Goal: Task Accomplishment & Management: Use online tool/utility

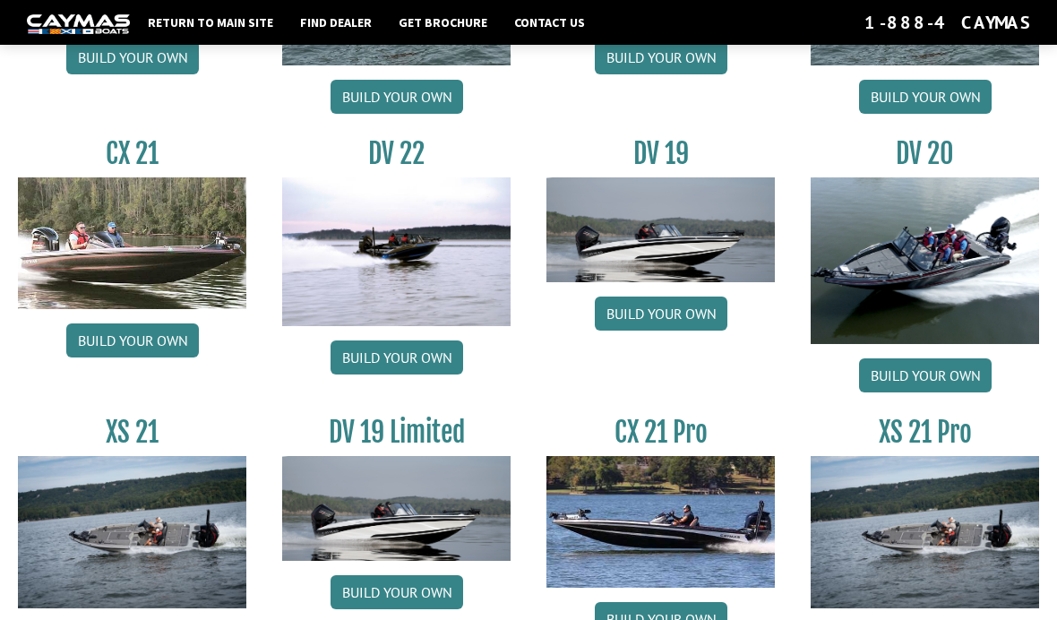
scroll to position [1926, 0]
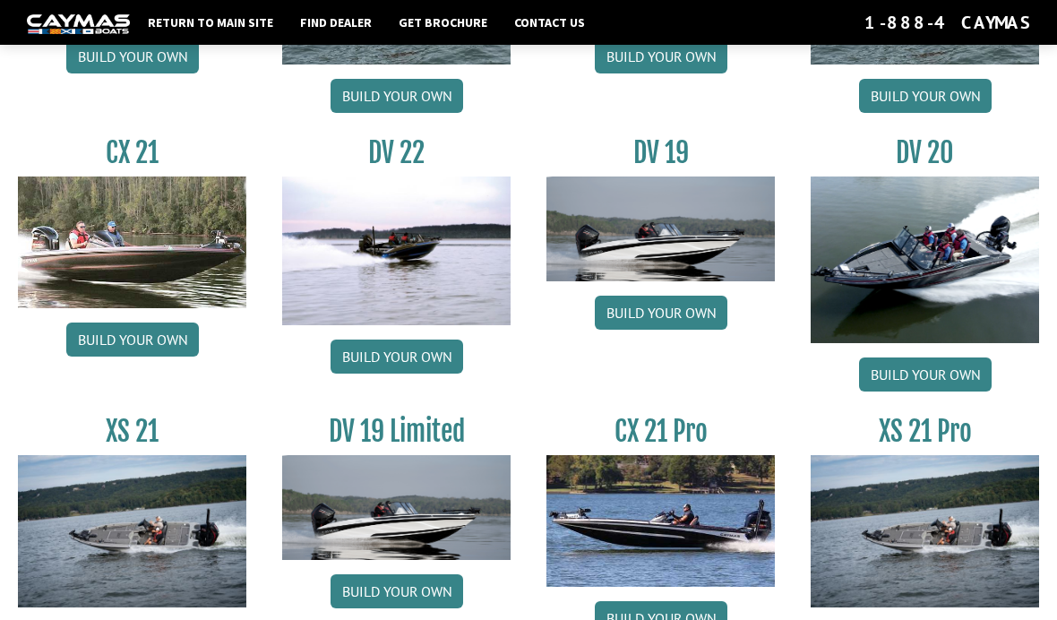
click at [924, 391] on link "Build your own" at bounding box center [925, 374] width 133 height 34
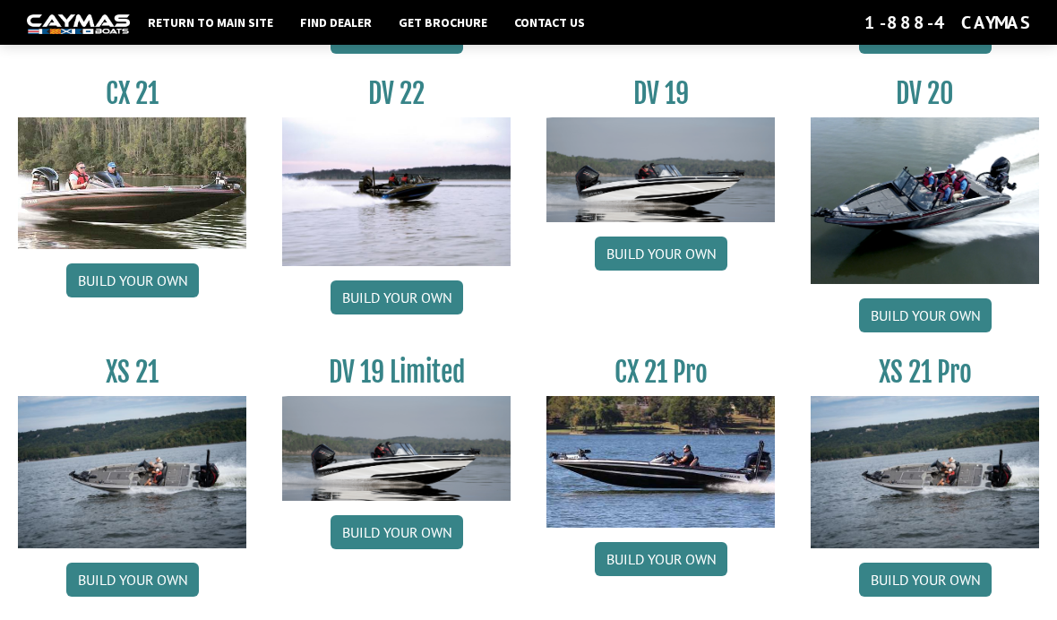
scroll to position [1990, 0]
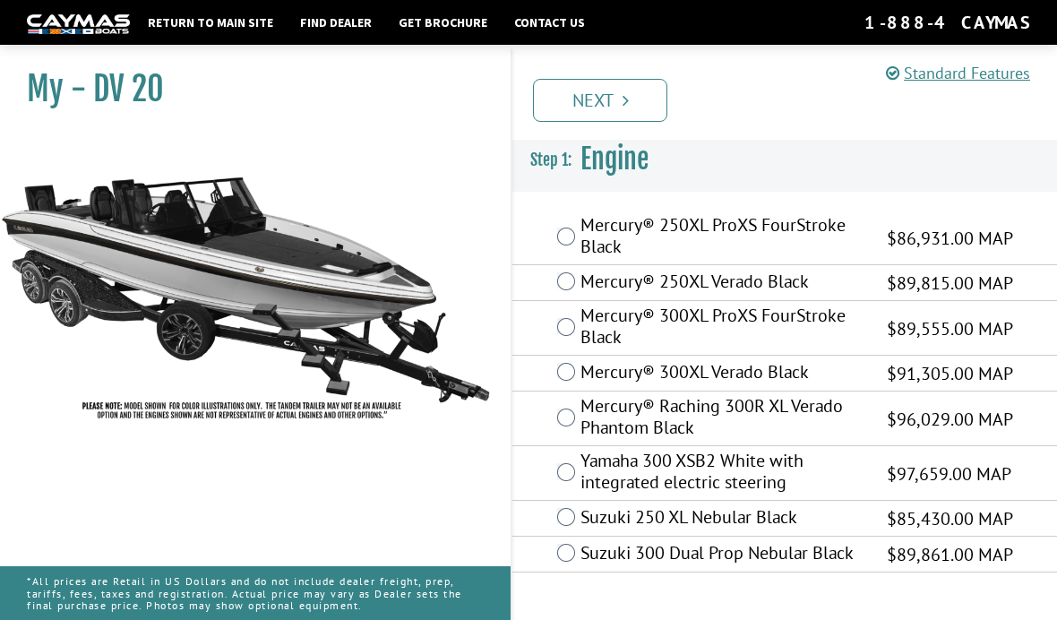
scroll to position [64, 0]
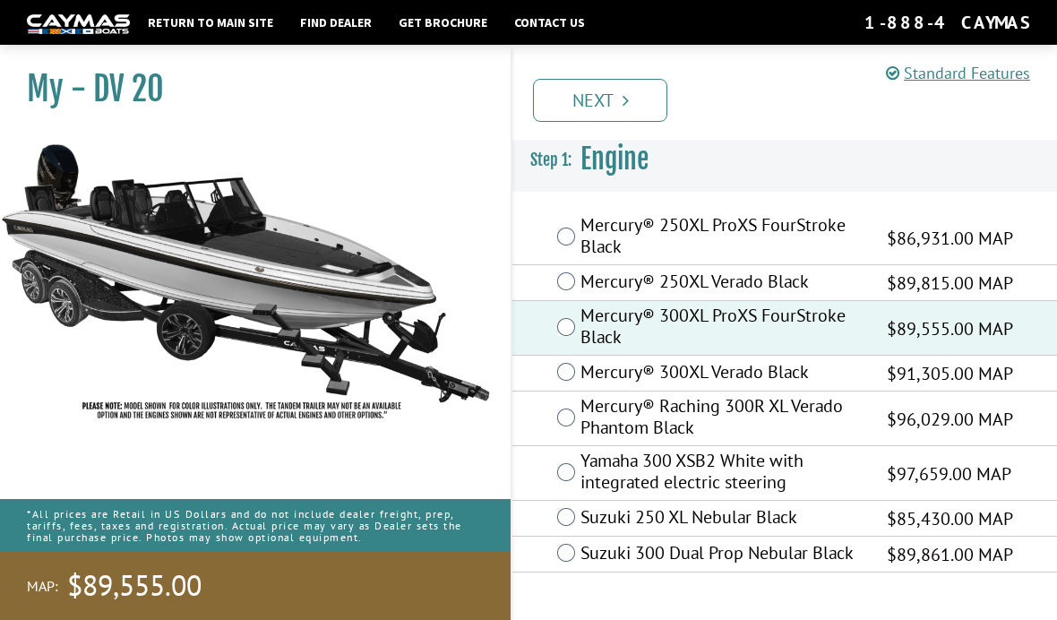
click at [617, 103] on link "Next" at bounding box center [600, 100] width 134 height 43
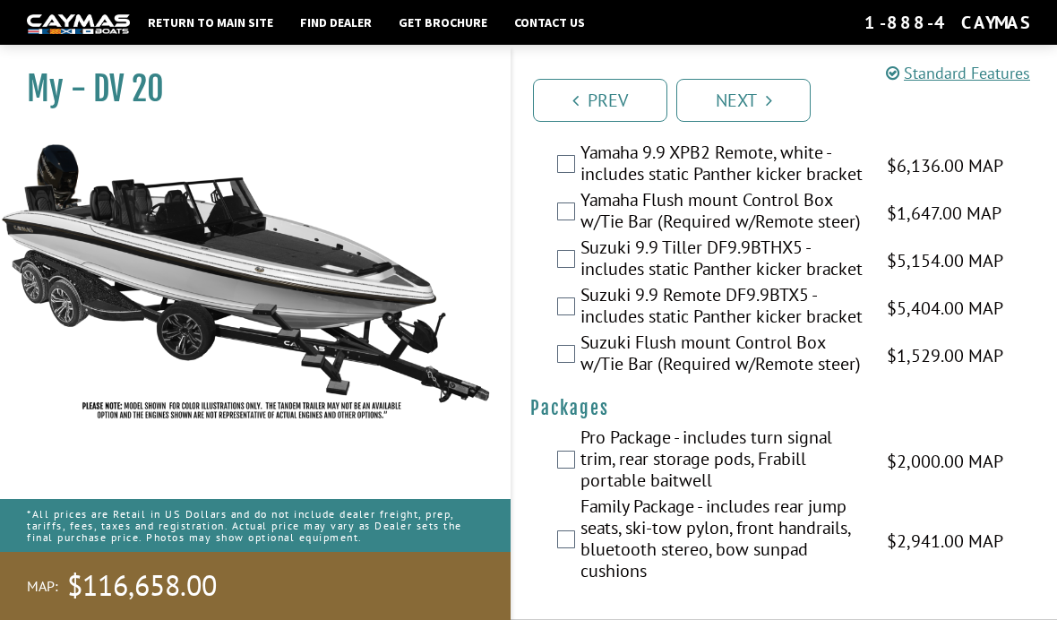
scroll to position [5939, 0]
click at [760, 107] on link "Next" at bounding box center [743, 100] width 134 height 43
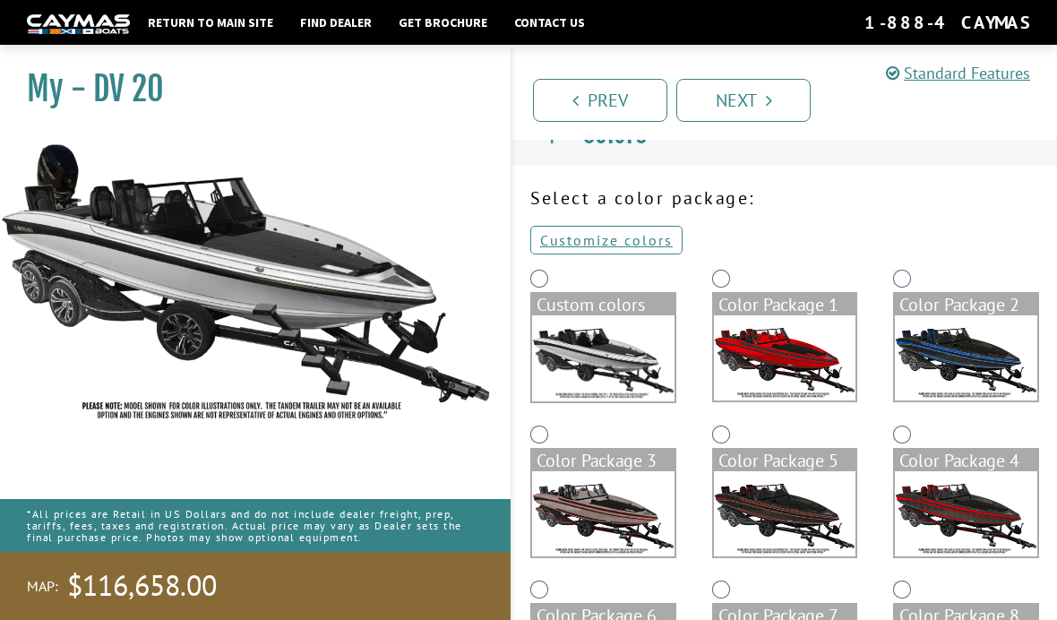
scroll to position [30, 0]
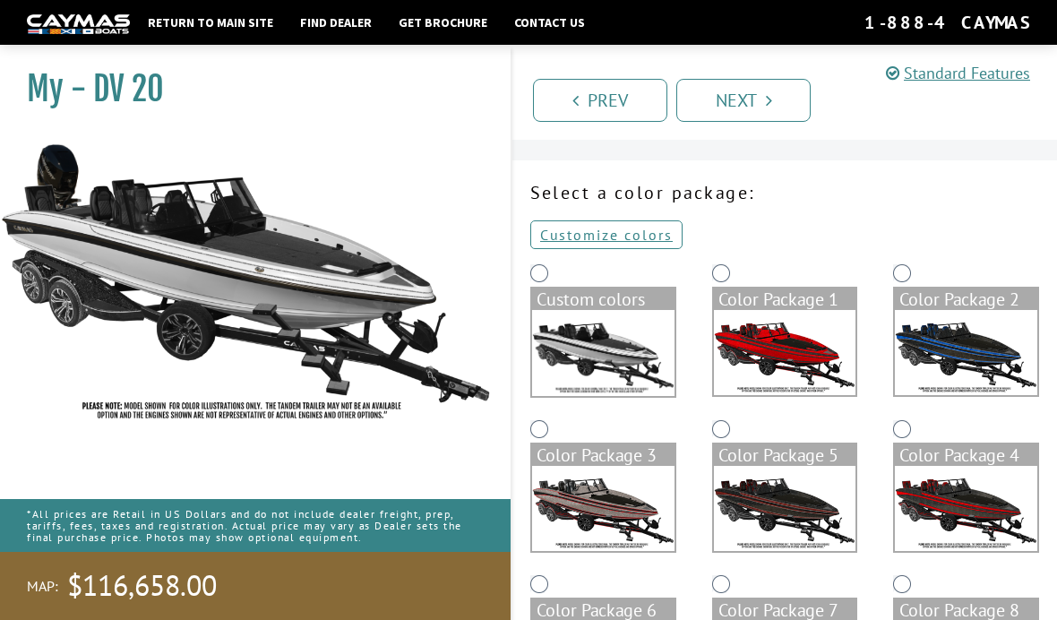
click at [638, 234] on link "Customize colors" at bounding box center [606, 234] width 152 height 29
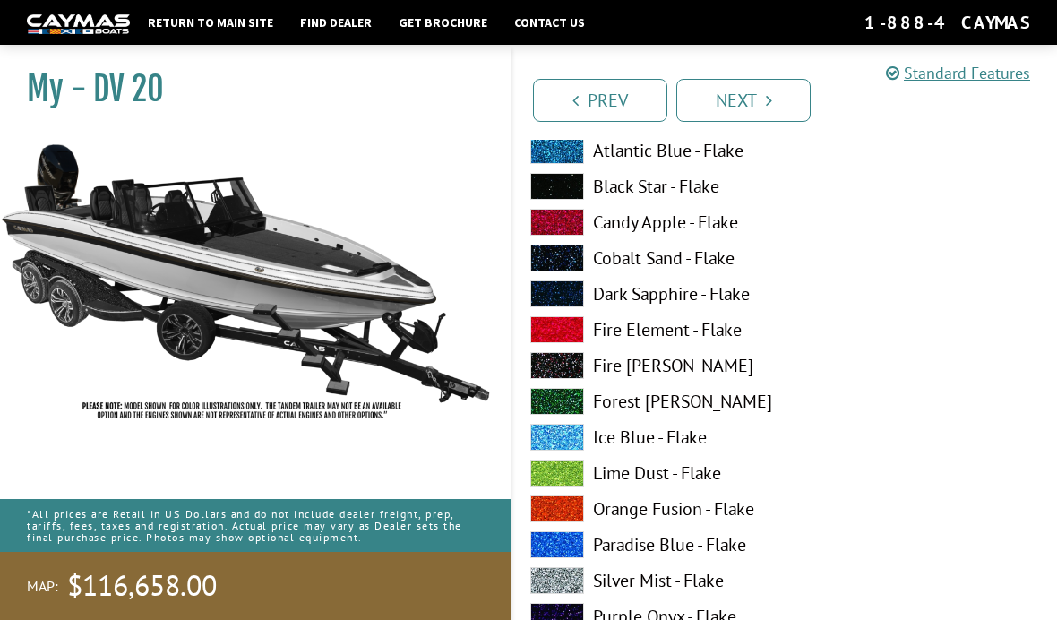
scroll to position [184, 0]
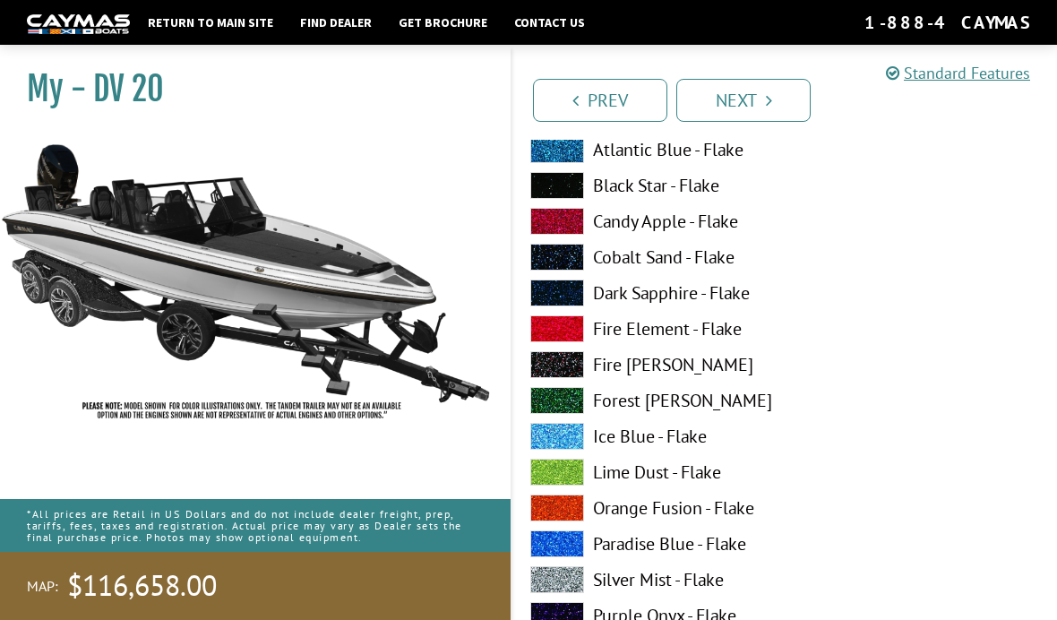
click at [565, 544] on span at bounding box center [557, 543] width 54 height 27
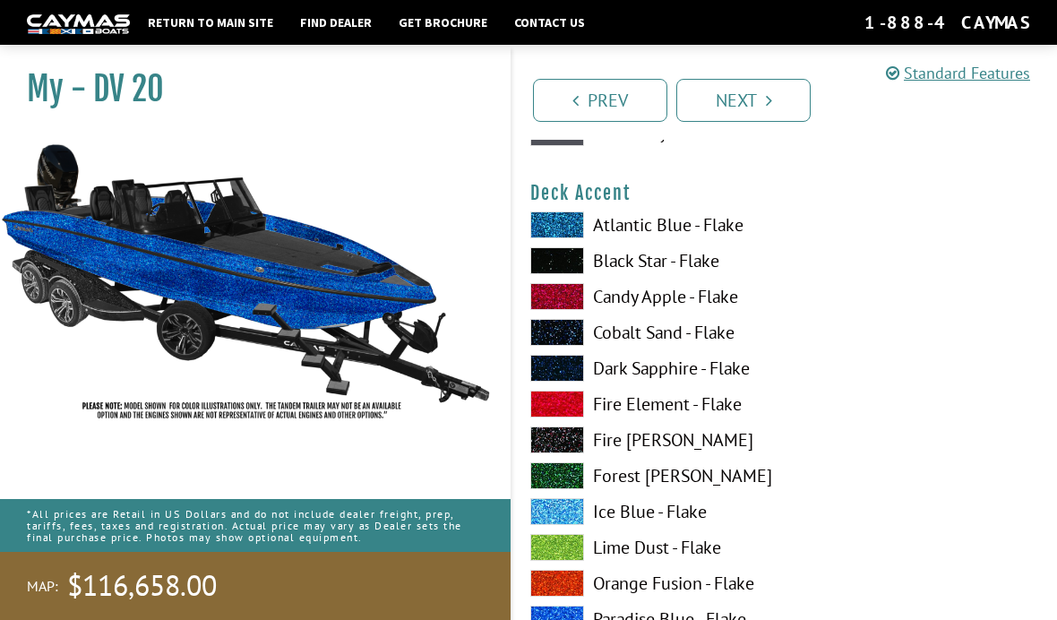
scroll to position [1205, 0]
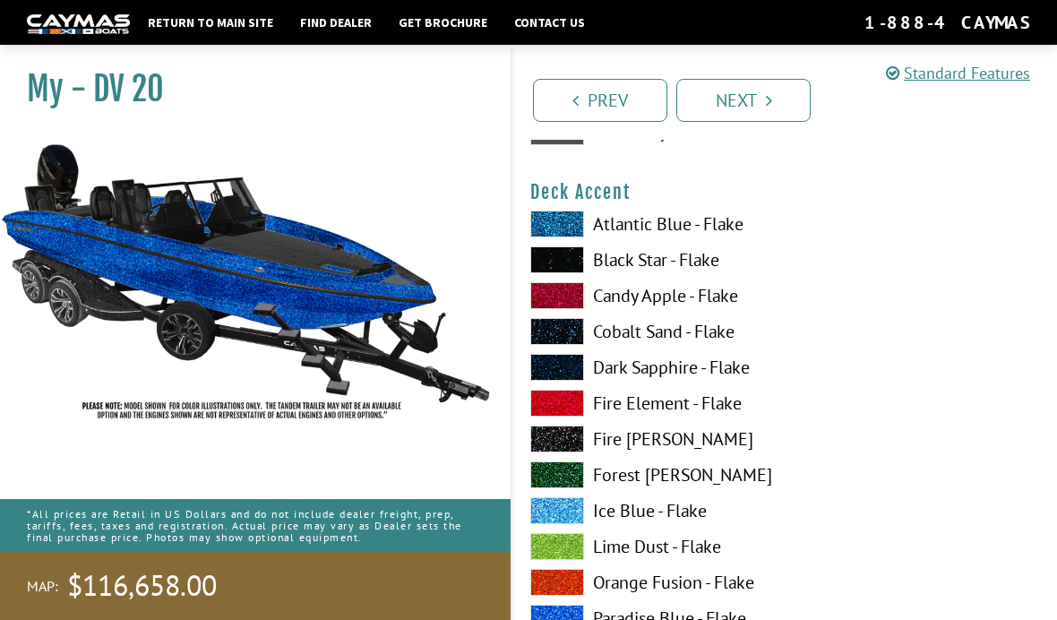
click at [570, 553] on span at bounding box center [557, 546] width 54 height 27
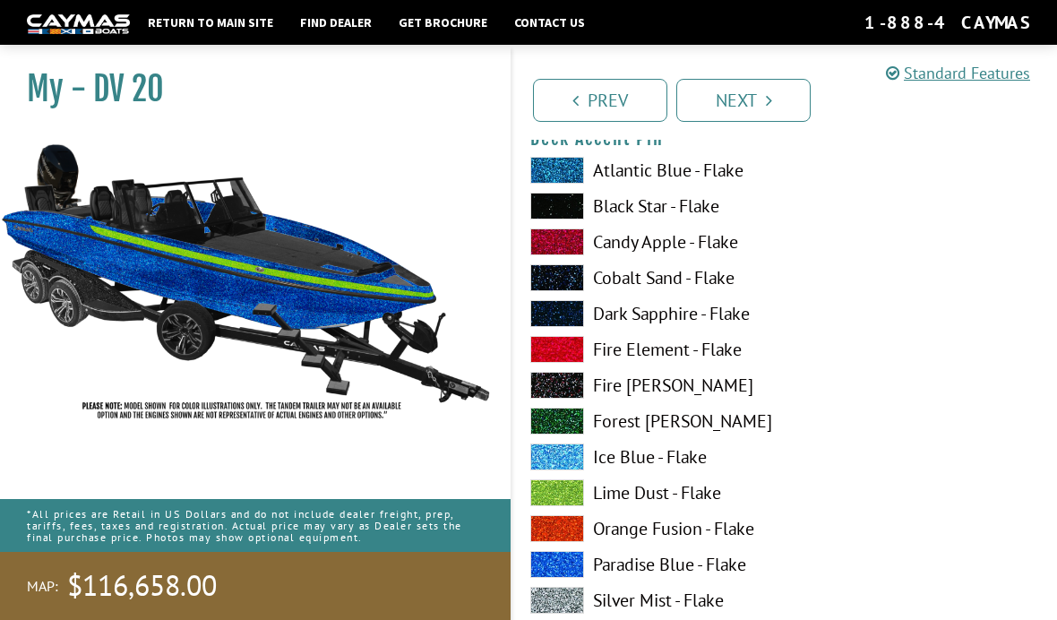
scroll to position [2353, 0]
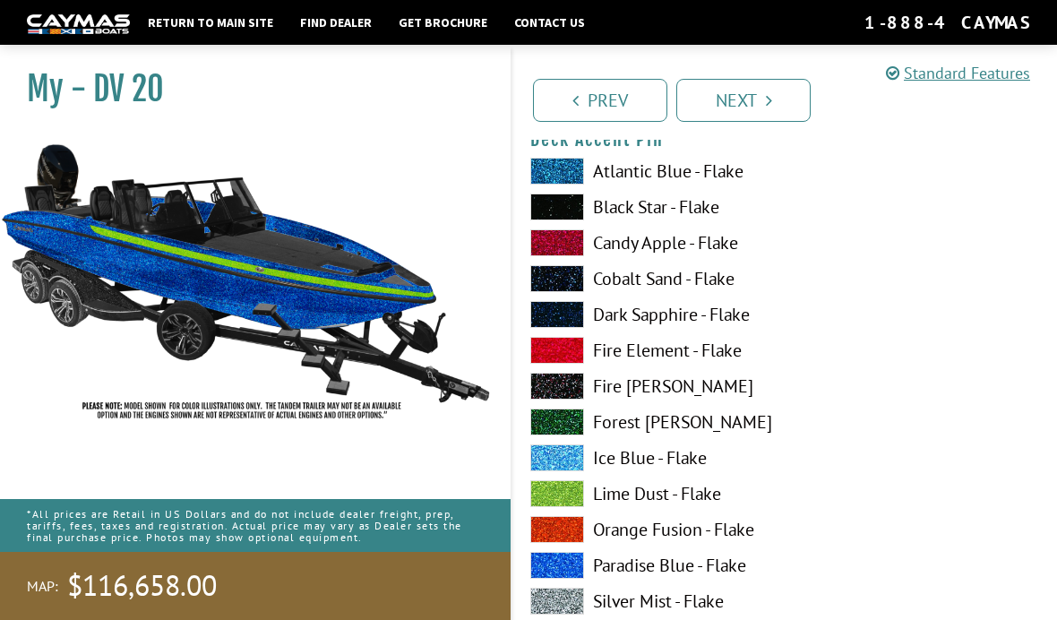
click at [570, 604] on span at bounding box center [557, 600] width 54 height 27
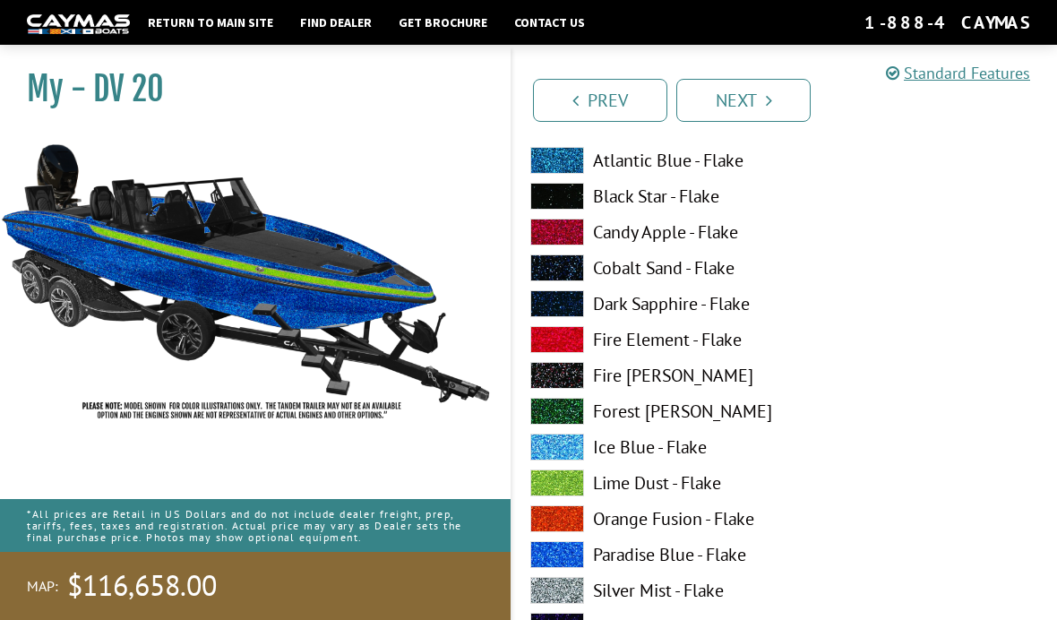
scroll to position [3098, 0]
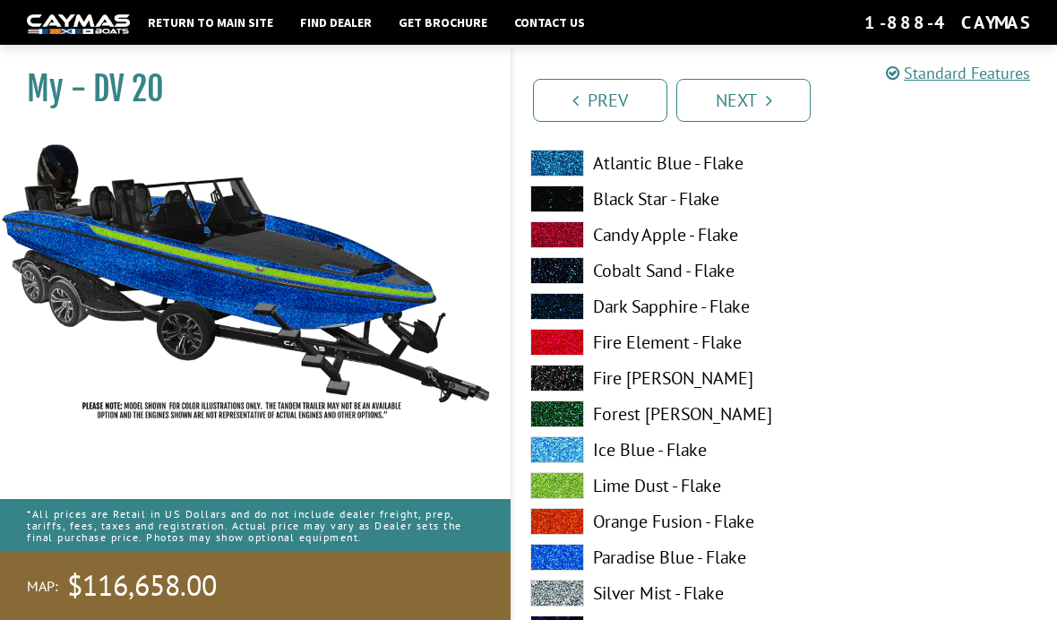
click at [573, 562] on span at bounding box center [557, 557] width 54 height 27
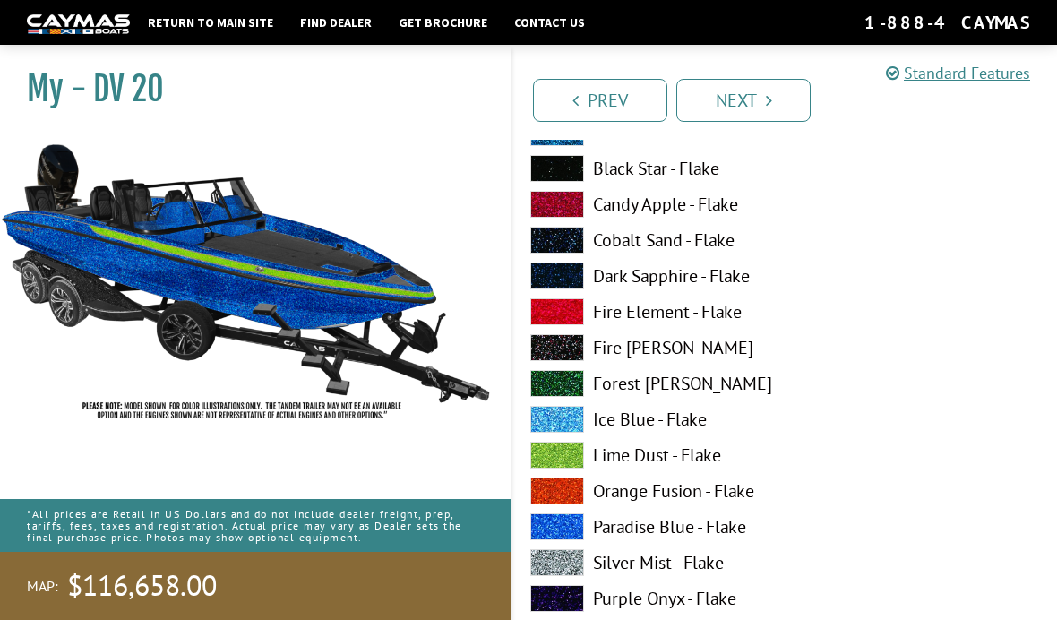
scroll to position [4643, 0]
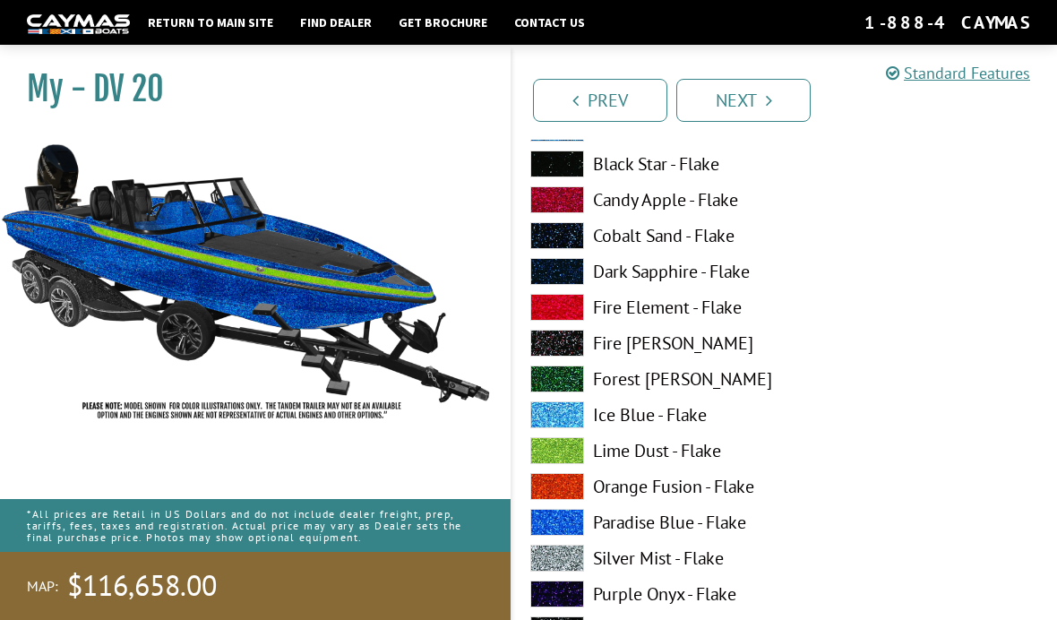
click at [581, 461] on span at bounding box center [557, 450] width 54 height 27
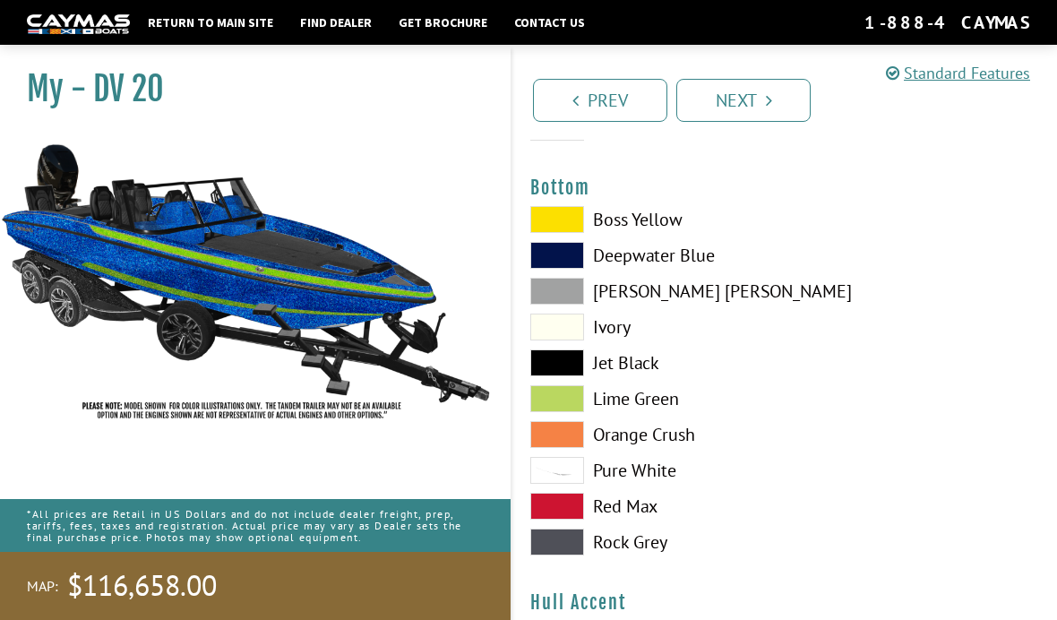
scroll to position [4136, 0]
click at [570, 267] on span at bounding box center [557, 256] width 54 height 27
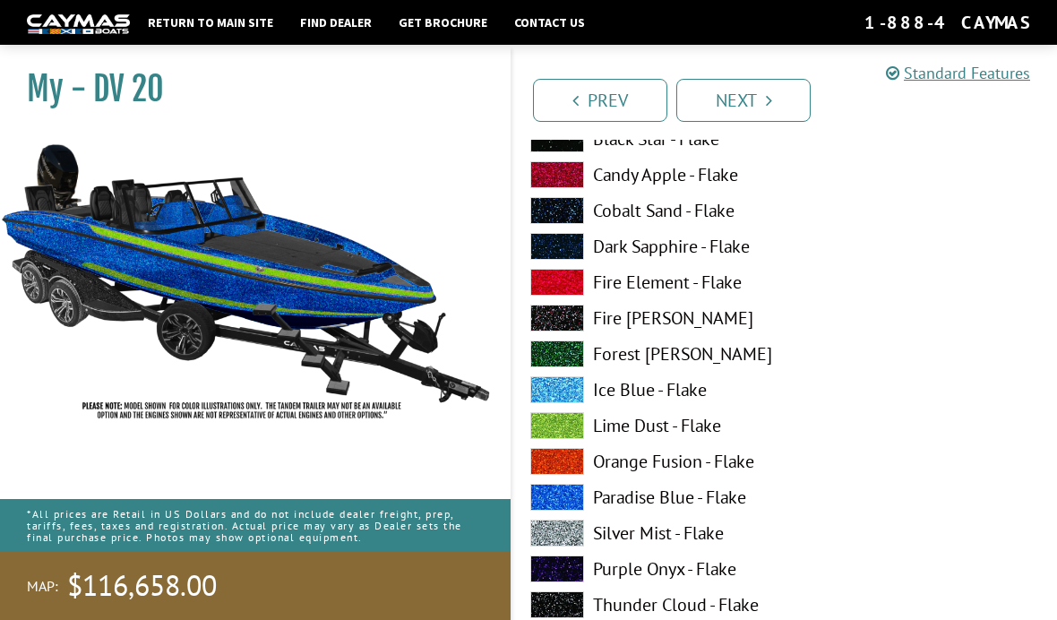
scroll to position [5767, 0]
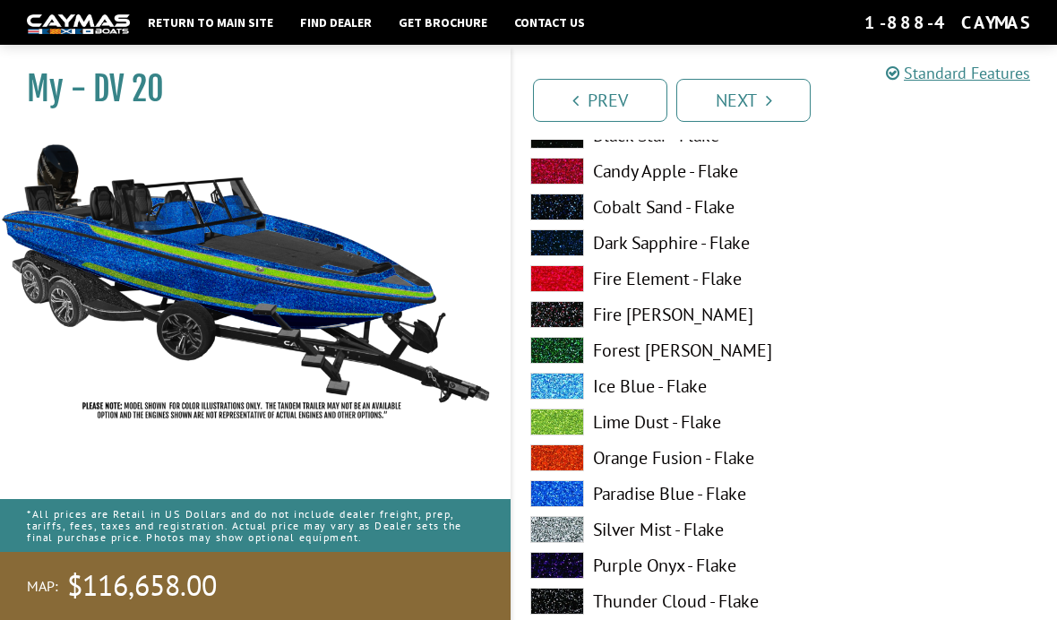
click at [569, 542] on span at bounding box center [557, 529] width 54 height 27
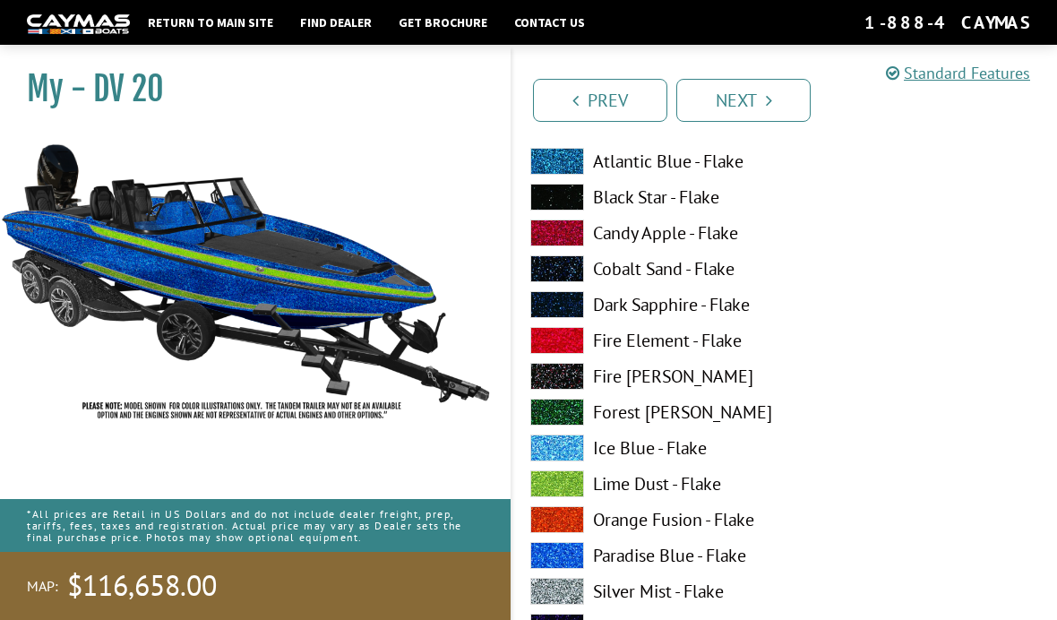
scroll to position [6443, 0]
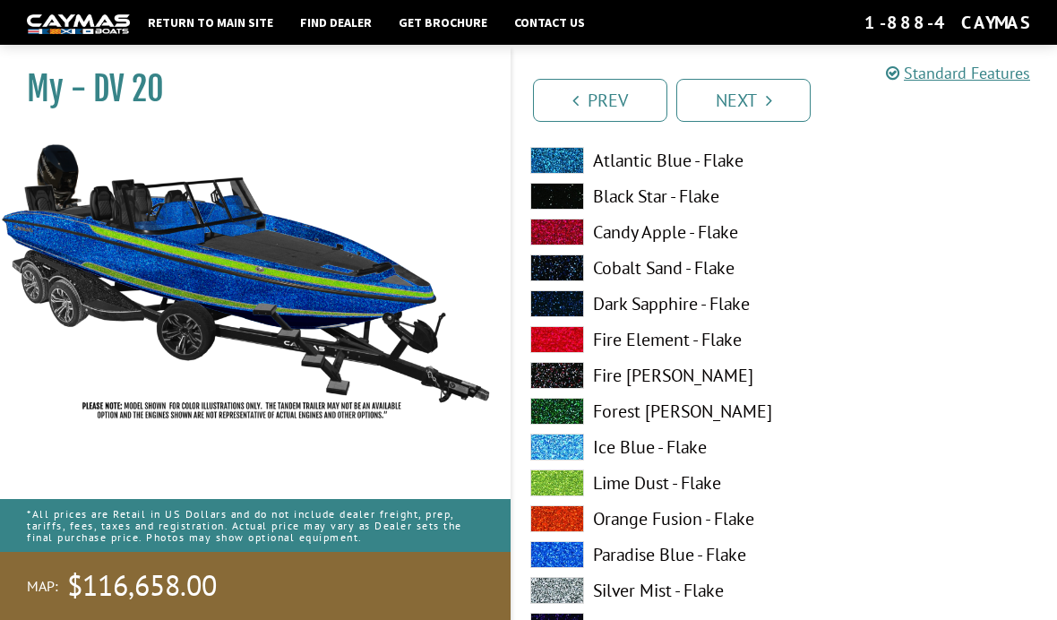
click at [573, 495] on span at bounding box center [557, 482] width 54 height 27
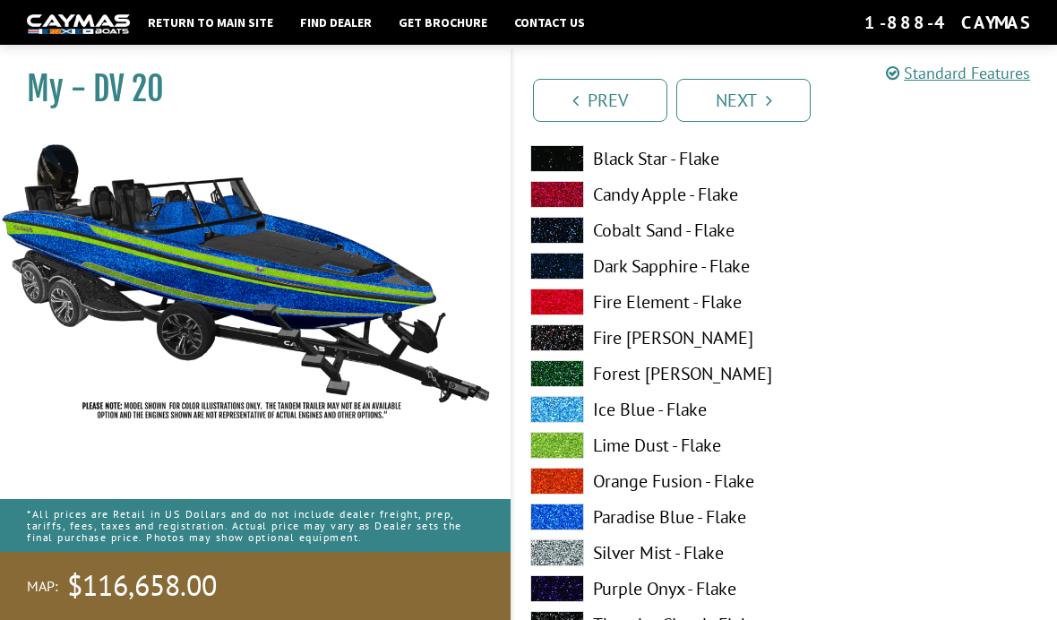
scroll to position [7588, 0]
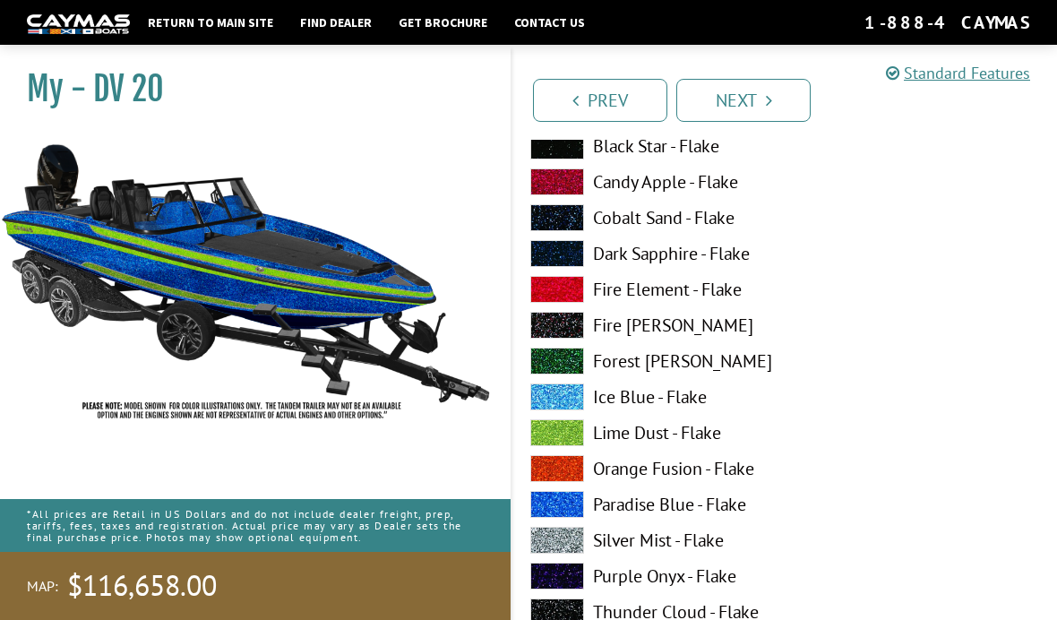
click at [561, 553] on span at bounding box center [557, 540] width 54 height 27
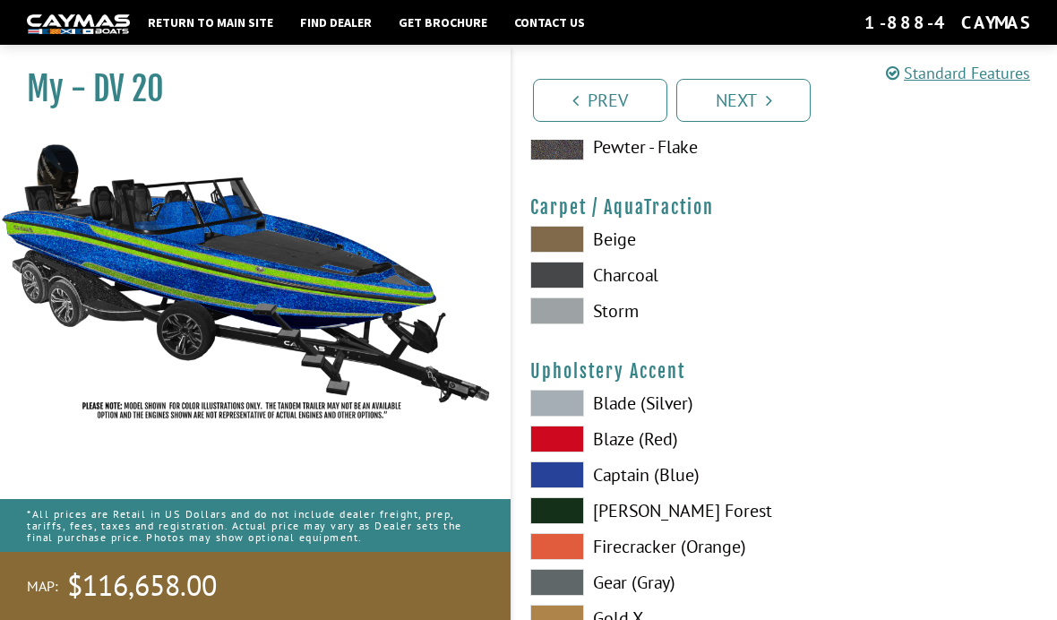
scroll to position [8195, 0]
click at [566, 289] on span at bounding box center [557, 275] width 54 height 27
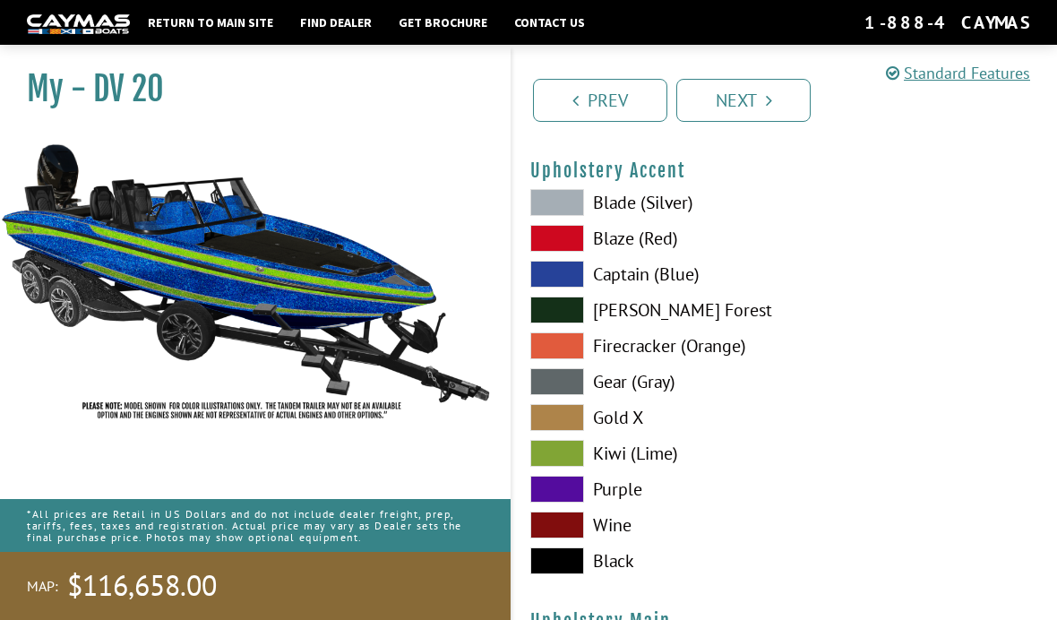
scroll to position [8391, 0]
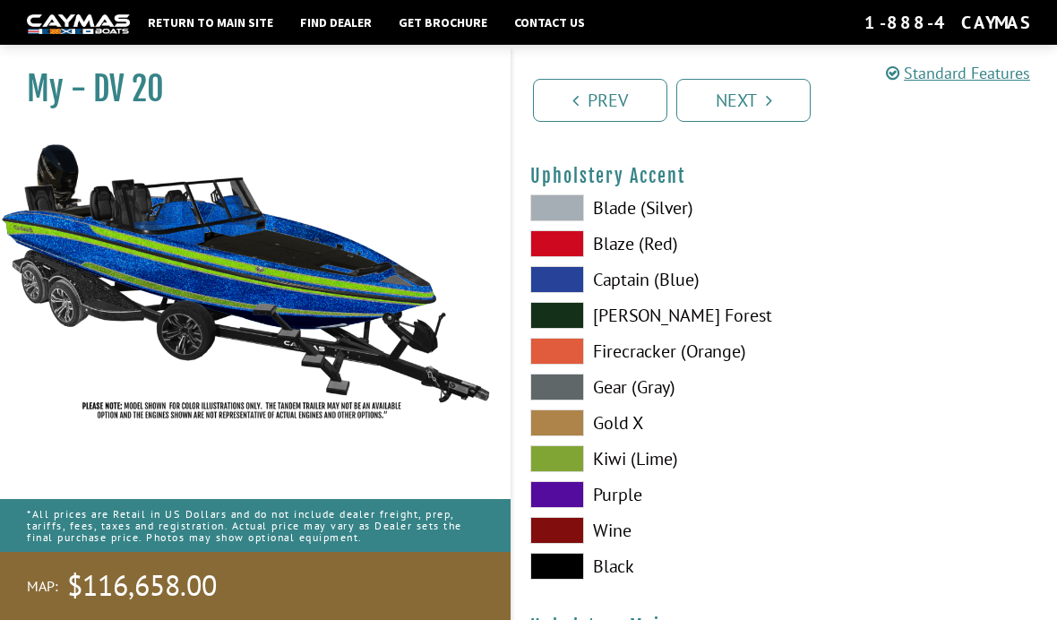
click at [570, 470] on span at bounding box center [557, 458] width 54 height 27
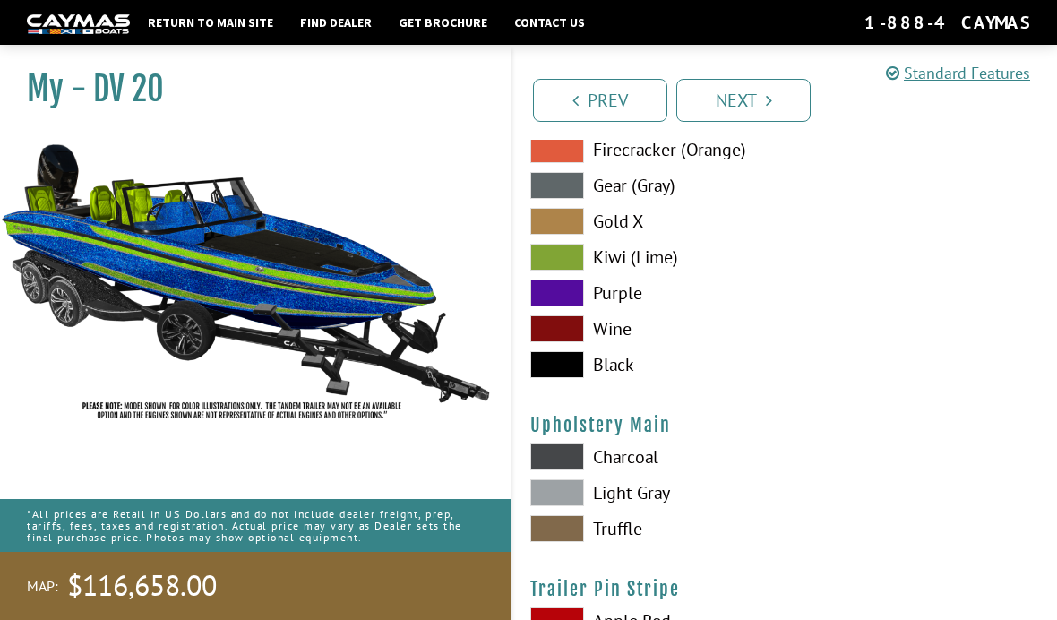
scroll to position [8592, 0]
click at [568, 507] on span at bounding box center [557, 493] width 54 height 27
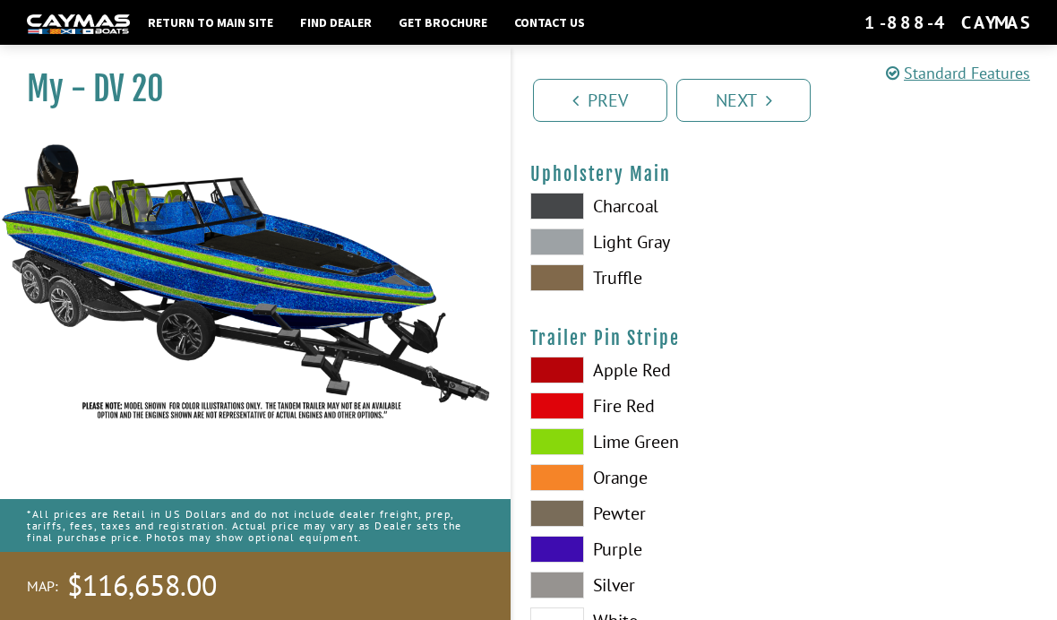
scroll to position [8855, 0]
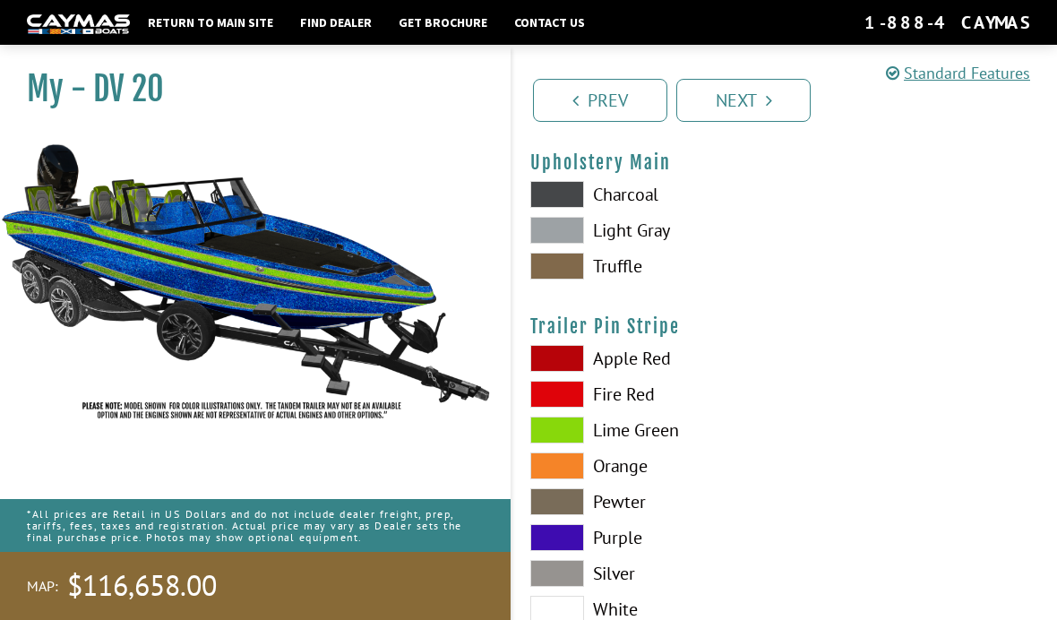
click at [570, 443] on span at bounding box center [557, 429] width 54 height 27
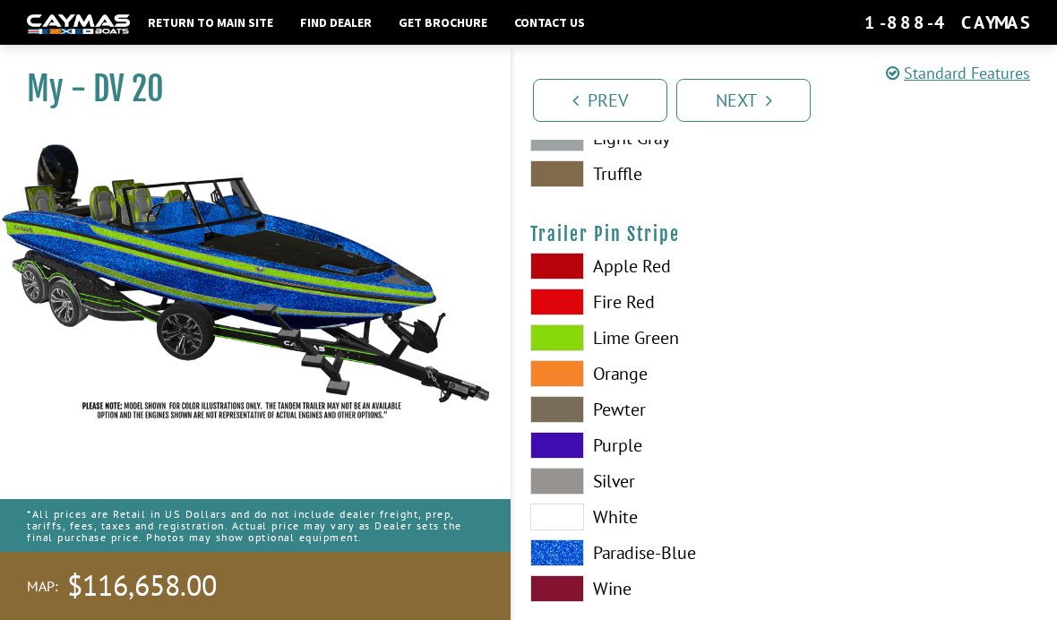
scroll to position [8946, 0]
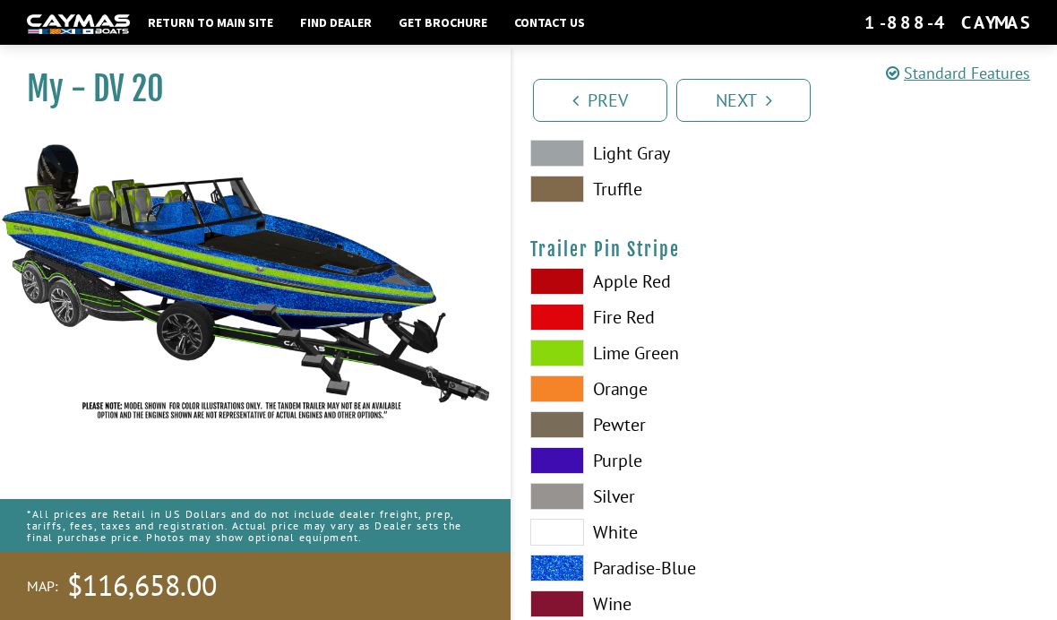
click at [762, 91] on link "Next" at bounding box center [743, 100] width 134 height 43
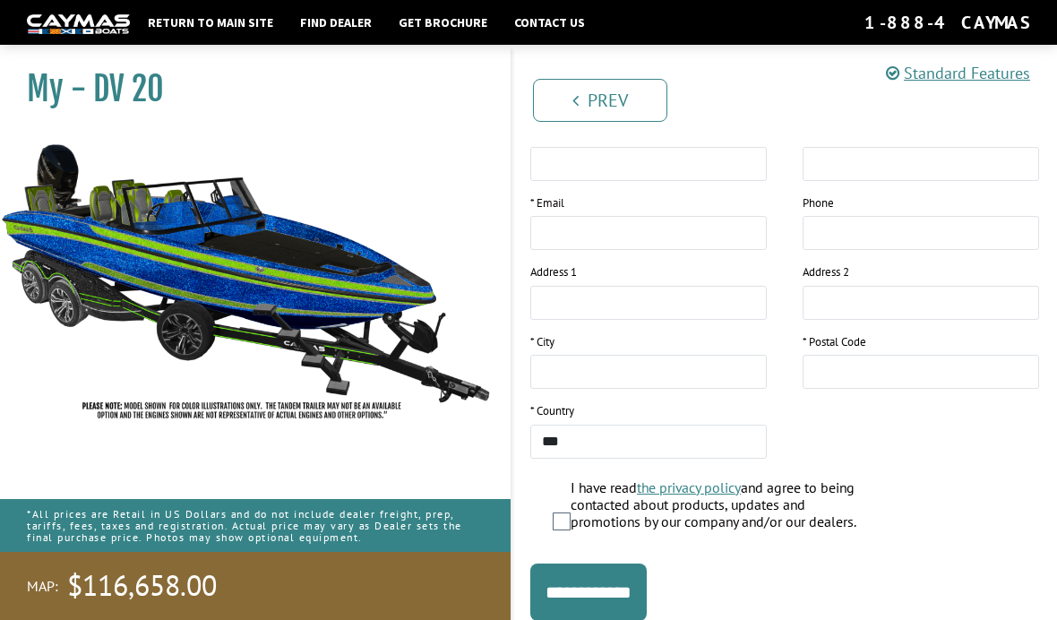
scroll to position [308, 0]
click at [647, 587] on input "**********" at bounding box center [588, 592] width 116 height 57
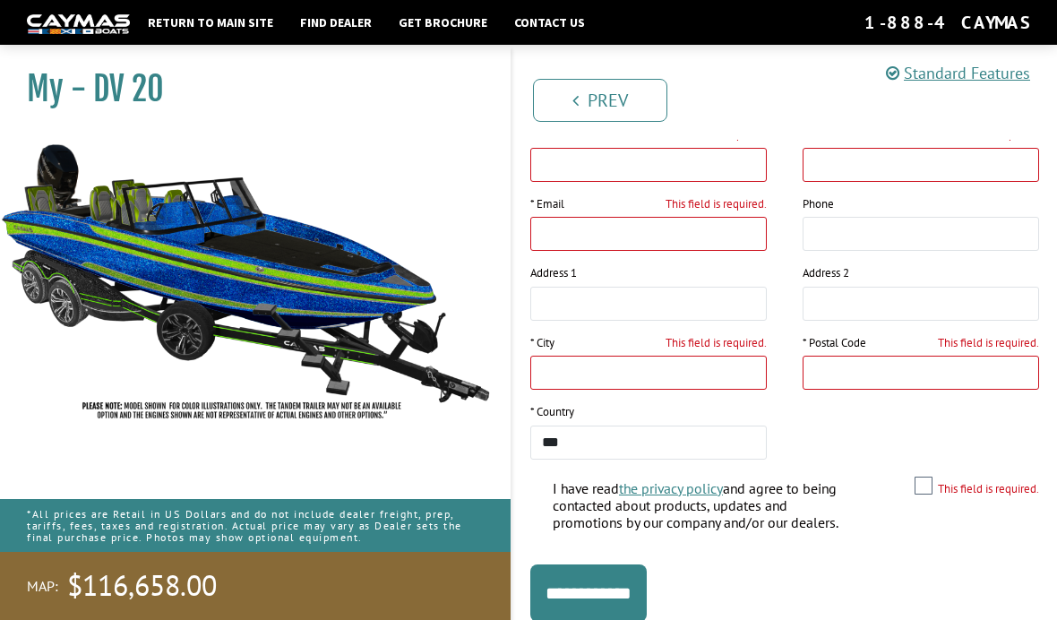
click at [864, 13] on div "Return to main site Find Dealer Get Brochure Contact Us" at bounding box center [501, 22] width 725 height 23
click at [891, 5] on div "Return to main site Find Dealer Get Brochure Contact Us 1-888-4CAYMAS" at bounding box center [528, 22] width 1057 height 45
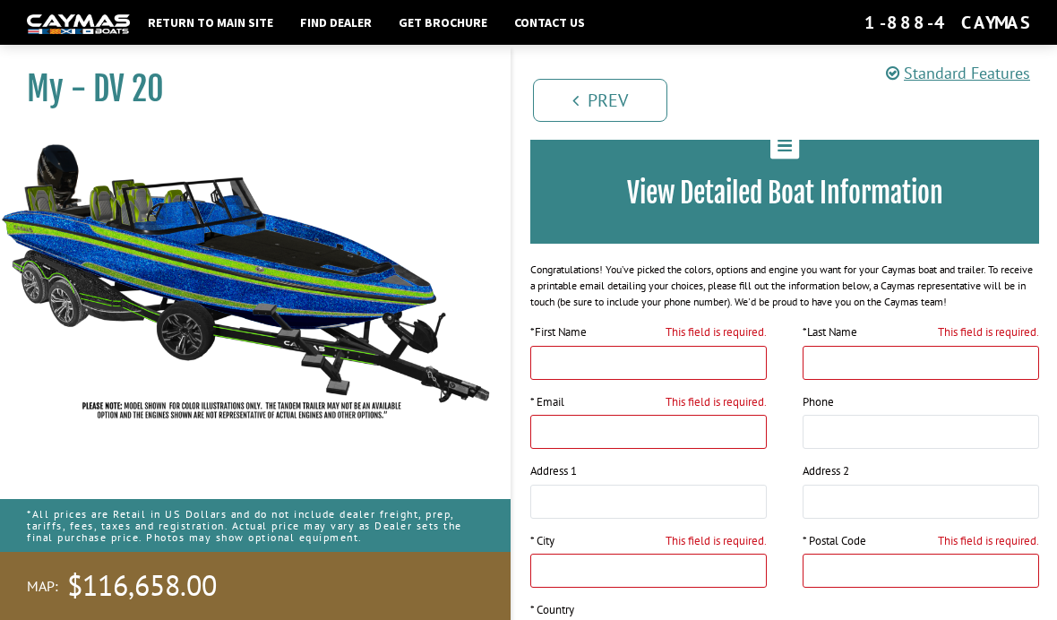
scroll to position [0, 0]
